Goal: Check status

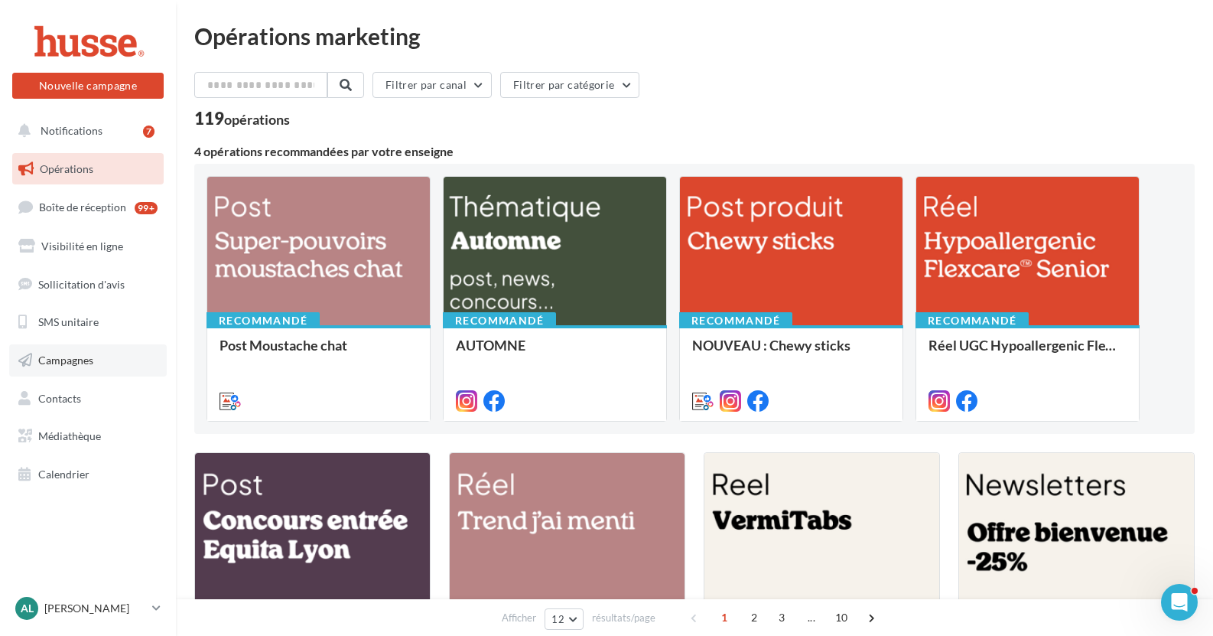
click at [80, 357] on span "Campagnes" at bounding box center [65, 359] width 55 height 13
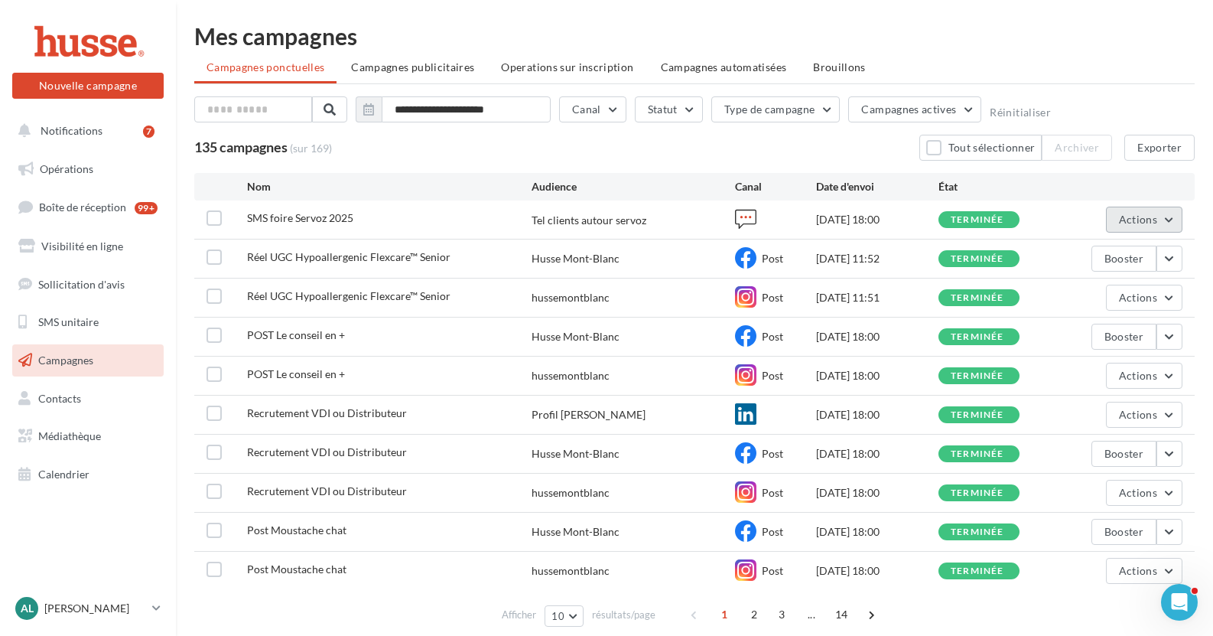
click at [1154, 225] on span "Actions" at bounding box center [1138, 219] width 38 height 13
click at [1122, 253] on button "Voir les résultats" at bounding box center [1106, 256] width 153 height 40
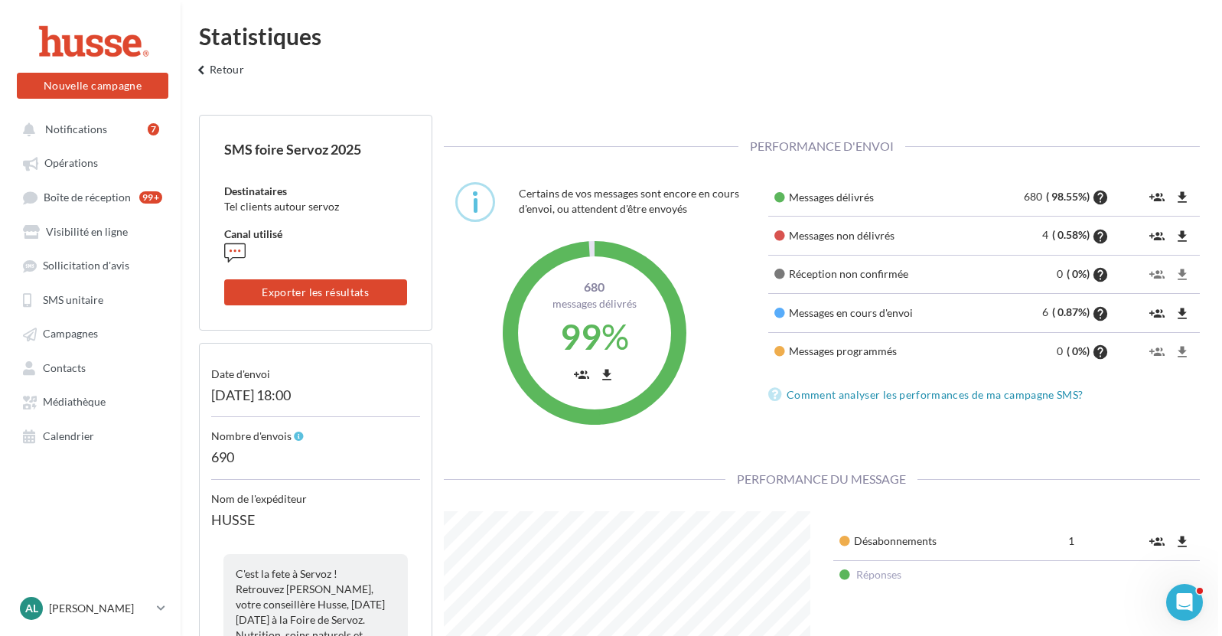
scroll to position [156, 0]
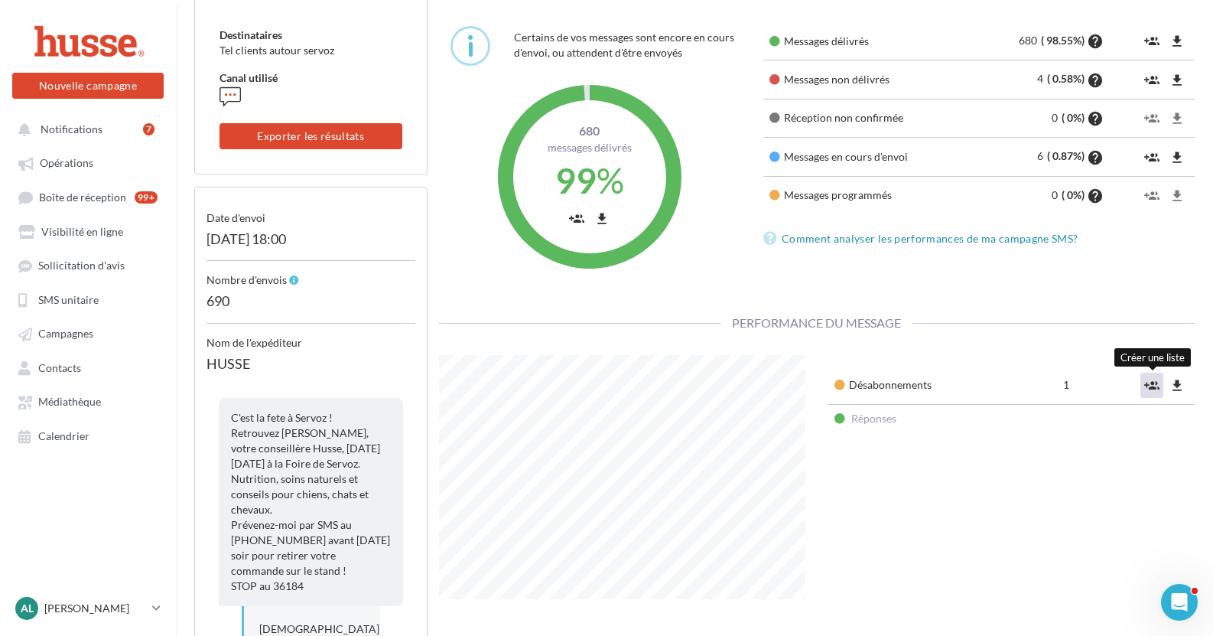
click at [1153, 381] on icon "group_add" at bounding box center [1152, 385] width 15 height 15
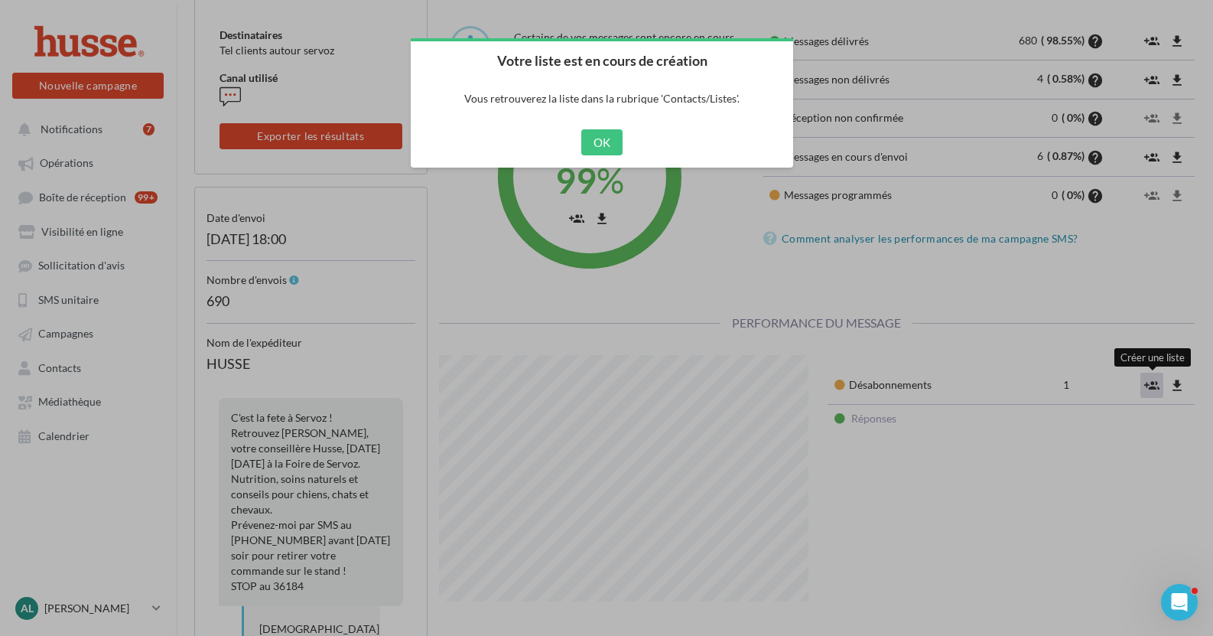
scroll to position [246, 393]
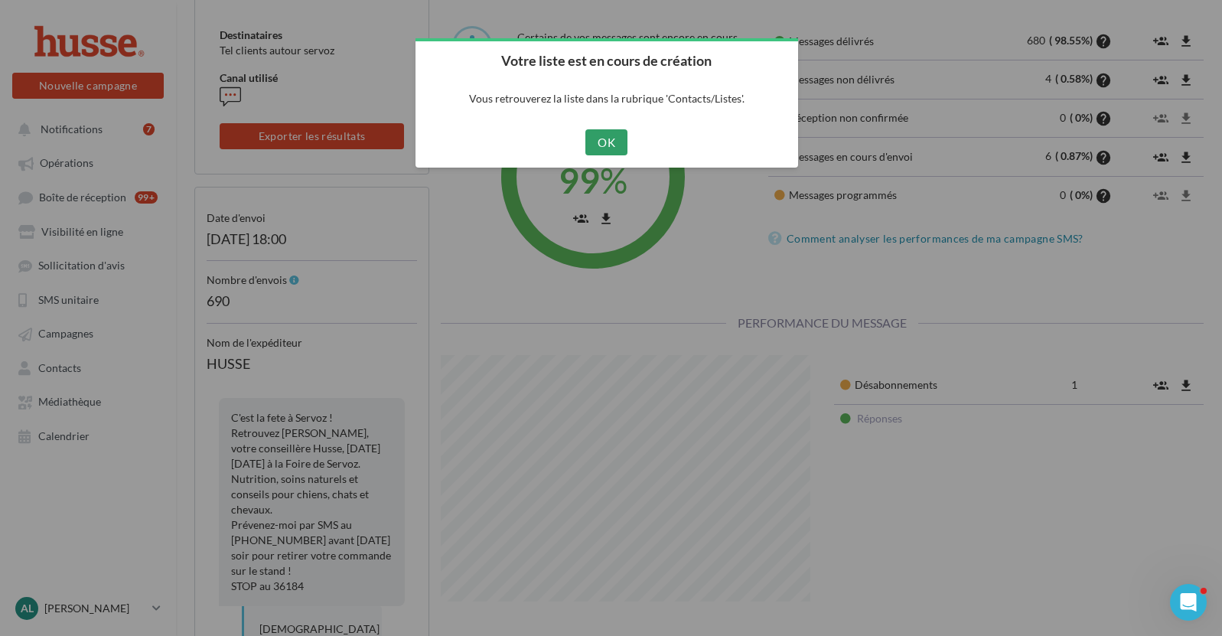
click at [597, 138] on button "OK" at bounding box center [606, 142] width 42 height 26
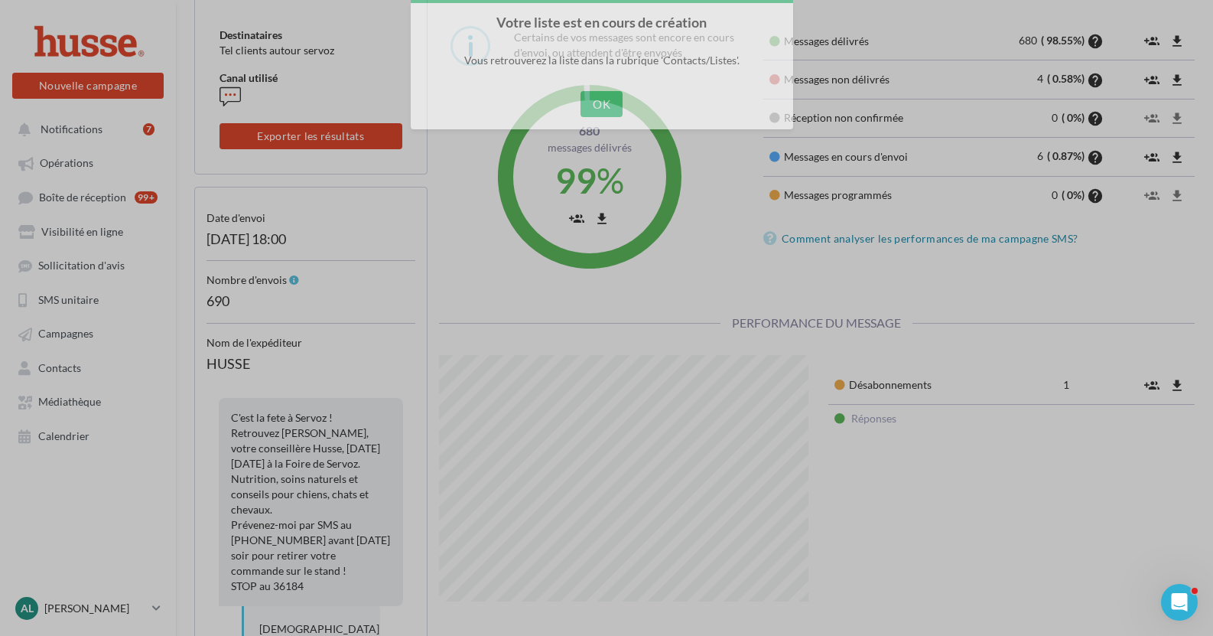
scroll to position [764837, 764691]
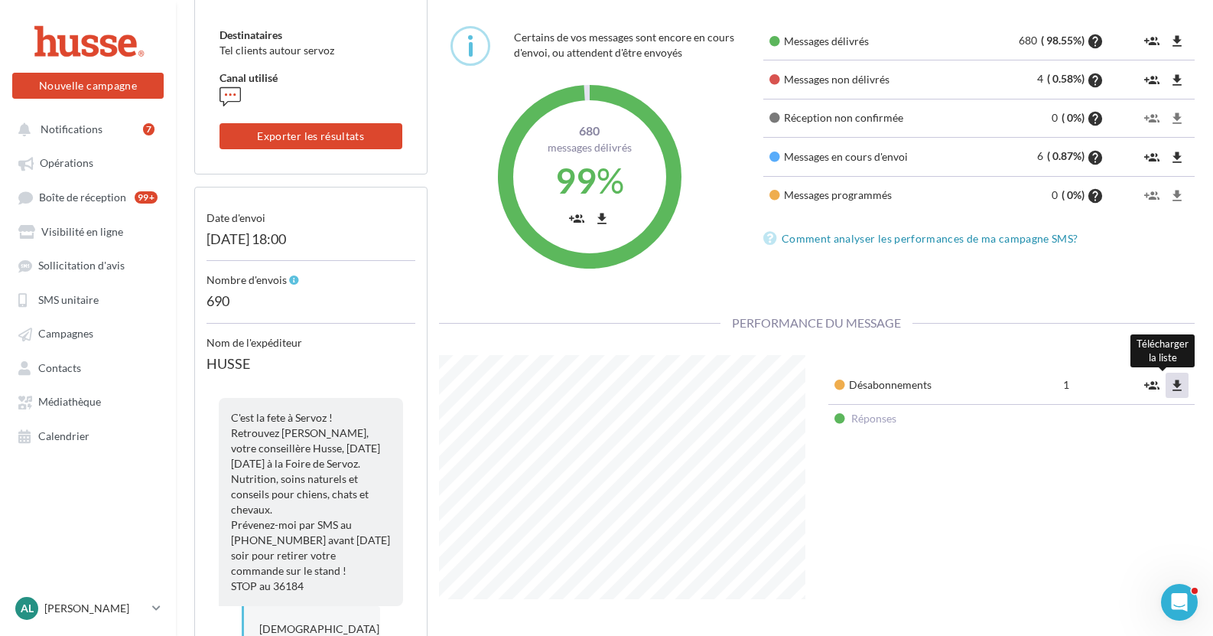
click at [1177, 386] on icon "file_download" at bounding box center [1177, 385] width 15 height 15
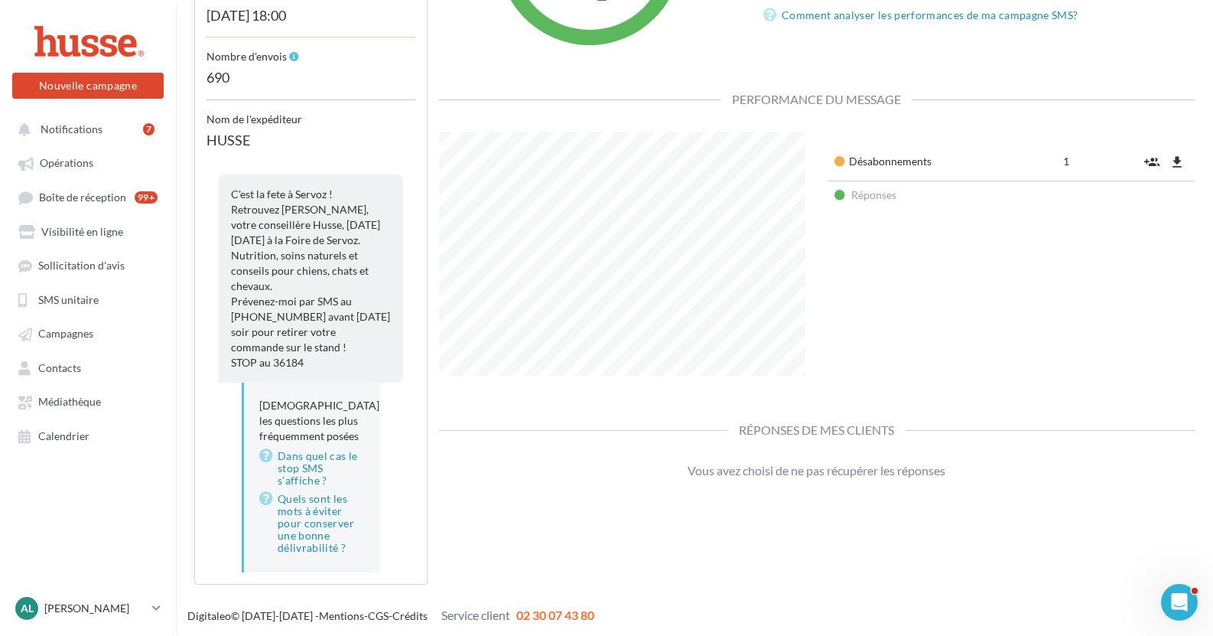
scroll to position [0, 0]
